Goal: Transaction & Acquisition: Purchase product/service

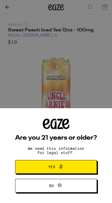
click at [78, 165] on button "Yes" at bounding box center [56, 167] width 82 height 14
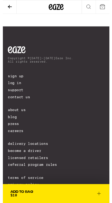
scroll to position [305, 0]
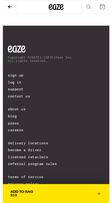
click at [103, 202] on icon at bounding box center [101, 203] width 6 height 6
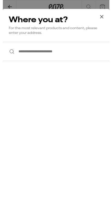
click at [78, 56] on input "**********" at bounding box center [56, 54] width 112 height 20
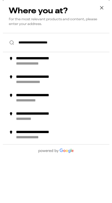
click at [95, 48] on input "**********" at bounding box center [56, 45] width 112 height 20
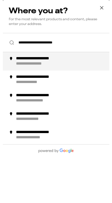
click at [79, 66] on div "**********" at bounding box center [64, 64] width 102 height 11
type input "**********"
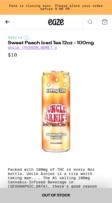
scroll to position [0, 0]
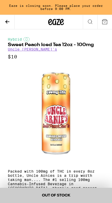
click at [33, 51] on link "Uncle [PERSON_NAME]'s" at bounding box center [32, 49] width 49 height 4
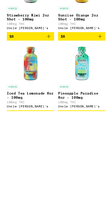
scroll to position [511, 0]
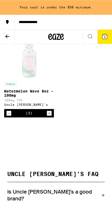
scroll to position [665, 0]
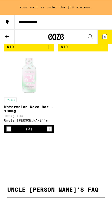
click at [108, 36] on button "3" at bounding box center [105, 37] width 15 height 14
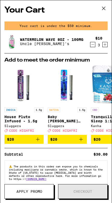
click at [107, 44] on icon "Increment" at bounding box center [105, 44] width 5 height 6
click at [106, 44] on icon "Increment" at bounding box center [105, 44] width 5 height 6
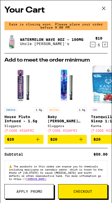
click at [95, 190] on span "Checkout" at bounding box center [83, 191] width 49 height 4
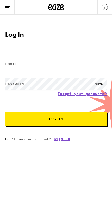
click at [65, 139] on link "Sign up" at bounding box center [62, 139] width 16 height 4
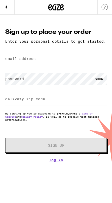
click at [80, 62] on input "email address" at bounding box center [56, 59] width 102 height 12
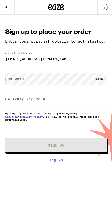
type input "jcarlanna@gmail.com"
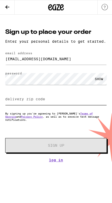
click at [70, 102] on input "delivery zip code" at bounding box center [56, 99] width 102 height 12
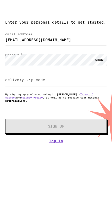
type input "1"
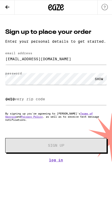
type input "94597"
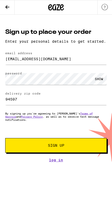
click at [84, 147] on span "Sign Up" at bounding box center [56, 145] width 66 height 4
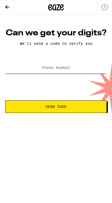
click at [86, 65] on input "Phone Number" at bounding box center [56, 68] width 102 height 12
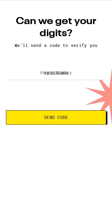
type input "(415) 939-8008"
click at [82, 115] on span "Send Code" at bounding box center [49, 117] width 79 height 4
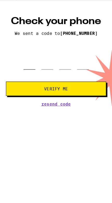
click at [31, 60] on input "tel" at bounding box center [26, 67] width 10 height 15
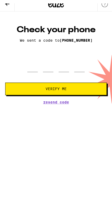
type input "6"
type input "0"
type input "7"
click at [56, 93] on button "Verify Me" at bounding box center [56, 92] width 102 height 13
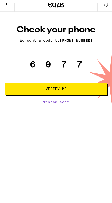
click at [56, 94] on button "Verify Me" at bounding box center [56, 92] width 102 height 13
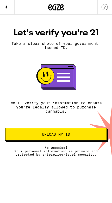
click at [74, 136] on span "Upload my ID" at bounding box center [56, 134] width 93 height 4
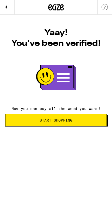
click at [90, 120] on span "Start Shopping" at bounding box center [56, 120] width 93 height 4
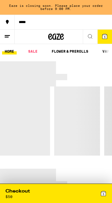
click at [108, 36] on button "5" at bounding box center [105, 37] width 15 height 14
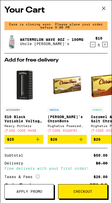
click at [95, 191] on span "Checkout" at bounding box center [83, 191] width 49 height 4
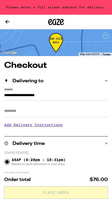
click at [77, 112] on input "Apt/Suite" at bounding box center [56, 111] width 104 height 13
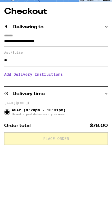
type input "**"
click at [92, 92] on input "**********" at bounding box center [56, 96] width 104 height 8
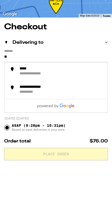
type input "*"
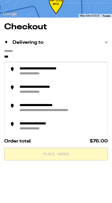
type input "****"
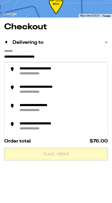
type input "**********"
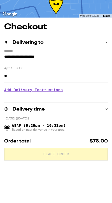
click at [60, 122] on h3 "Add Delivery Instructions" at bounding box center [56, 128] width 104 height 12
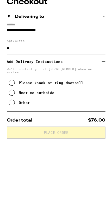
click at [75, 145] on button "Please knock or ring doorbell" at bounding box center [45, 150] width 79 height 10
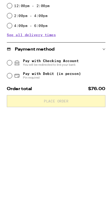
scroll to position [168, 0]
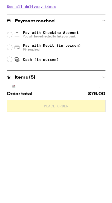
click at [73, 141] on span "Pin required" at bounding box center [51, 143] width 61 height 4
click at [10, 139] on input "Pay with Debit (in person) Pin required" at bounding box center [6, 141] width 5 height 5
radio input "true"
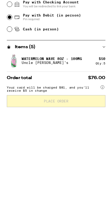
scroll to position [196, 0]
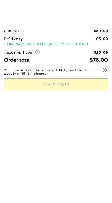
type input "2"
click at [74, 104] on div "Order total $76.00 Your card will be charged $81, and you’ll receive $5 in chan…" at bounding box center [56, 124] width 112 height 41
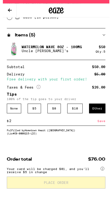
click at [105, 186] on circle at bounding box center [105, 188] width 4 height 4
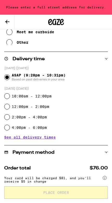
scroll to position [115, 0]
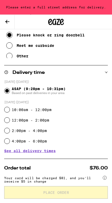
click at [70, 90] on div "ASAP (9:28pm - 10:31pm) Based on past deliveries in your area" at bounding box center [56, 91] width 104 height 14
click at [66, 90] on span "ASAP (9:28pm - 10:31pm) Based on past deliveries in your area" at bounding box center [39, 91] width 54 height 8
click at [10, 90] on input "ASAP (9:28pm - 10:31pm) Based on past deliveries in your area" at bounding box center [6, 90] width 5 height 5
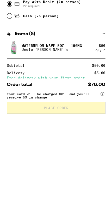
scroll to position [216, 0]
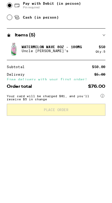
click at [106, 186] on circle at bounding box center [105, 188] width 4 height 4
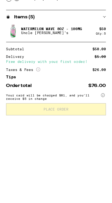
scroll to position [252, 0]
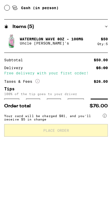
click at [105, 175] on div at bounding box center [105, 177] width 4 height 5
click at [106, 176] on circle at bounding box center [105, 178] width 4 height 4
click at [104, 176] on circle at bounding box center [105, 178] width 4 height 4
click at [107, 175] on icon at bounding box center [105, 177] width 4 height 4
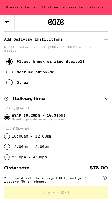
scroll to position [83, 0]
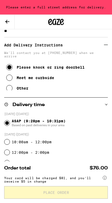
click at [57, 122] on span "ASAP (9:28pm - 10:31pm) Based on past deliveries in your area" at bounding box center [39, 123] width 54 height 8
click at [10, 122] on input "ASAP (9:28pm - 10:31pm) Based on past deliveries in your area" at bounding box center [6, 122] width 5 height 5
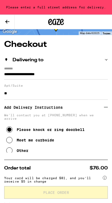
click at [80, 71] on input "**********" at bounding box center [56, 75] width 104 height 8
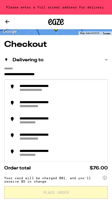
scroll to position [21, 0]
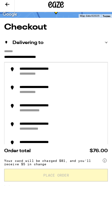
click at [89, 53] on div "Delivering to" at bounding box center [56, 60] width 104 height 14
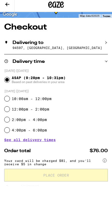
click at [69, 63] on p "94597, Walnut Creek, CA" at bounding box center [61, 64] width 96 height 3
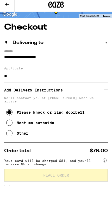
click at [107, 53] on div "Delivering to" at bounding box center [56, 60] width 104 height 14
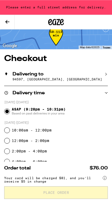
scroll to position [7, 0]
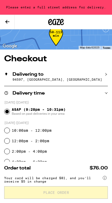
click at [21, 77] on div "Delivering to 94597, Walnut Creek, CA" at bounding box center [56, 76] width 104 height 19
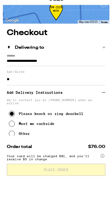
click at [70, 86] on input "**********" at bounding box center [56, 90] width 104 height 8
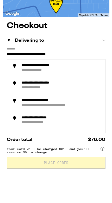
click at [29, 103] on div "**********" at bounding box center [39, 105] width 38 height 5
type input "**********"
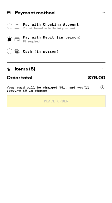
scroll to position [172, 0]
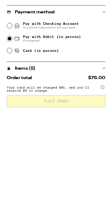
click at [9, 121] on input "Pay with Checking Account You will be redirected to link your bank" at bounding box center [6, 123] width 5 height 5
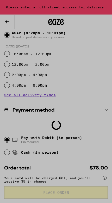
scroll to position [171, 0]
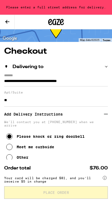
radio input "false"
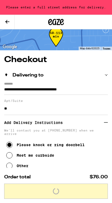
scroll to position [0, 0]
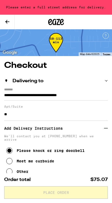
click at [17, 92] on input "**********" at bounding box center [56, 96] width 104 height 8
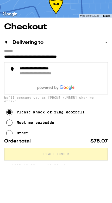
click at [21, 110] on div "**********" at bounding box center [48, 112] width 57 height 5
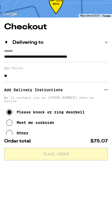
type input "**********"
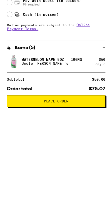
scroll to position [210, 0]
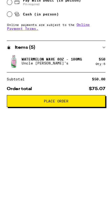
click at [55, 201] on span "Place Order" at bounding box center [56, 203] width 26 height 4
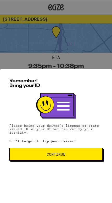
click at [94, 154] on button "Continue" at bounding box center [56, 154] width 94 height 13
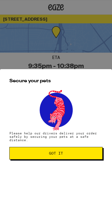
click at [93, 155] on span "Got it" at bounding box center [56, 153] width 85 height 4
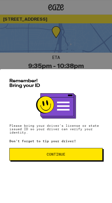
click at [32, 156] on span "Continue" at bounding box center [56, 154] width 85 height 4
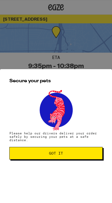
click at [29, 149] on button "Got it" at bounding box center [56, 153] width 94 height 13
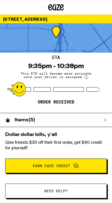
click at [103, 122] on div "Items ( 5 )" at bounding box center [53, 120] width 107 height 14
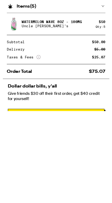
scroll to position [18, 0]
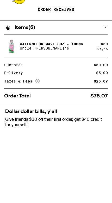
click at [39, 153] on icon "More Info" at bounding box center [38, 155] width 4 height 4
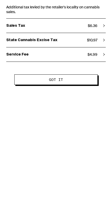
click at [26, 122] on button "Got it" at bounding box center [56, 127] width 84 height 10
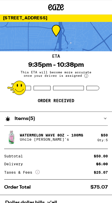
scroll to position [0, 0]
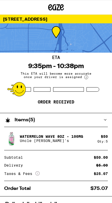
click at [17, 90] on div at bounding box center [16, 89] width 19 height 14
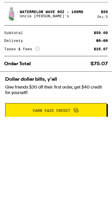
scroll to position [39, 0]
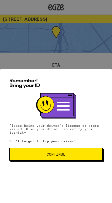
click at [74, 156] on span "Continue" at bounding box center [56, 154] width 85 height 4
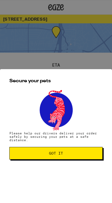
click at [78, 154] on span "Got it" at bounding box center [56, 153] width 85 height 4
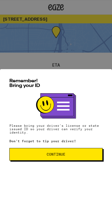
click at [81, 156] on span "Continue" at bounding box center [56, 154] width 85 height 4
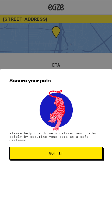
click at [85, 154] on span "Got it" at bounding box center [56, 153] width 85 height 4
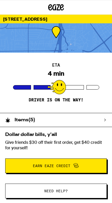
click at [52, 33] on div at bounding box center [56, 37] width 112 height 29
